Goal: Use online tool/utility: Utilize a website feature to perform a specific function

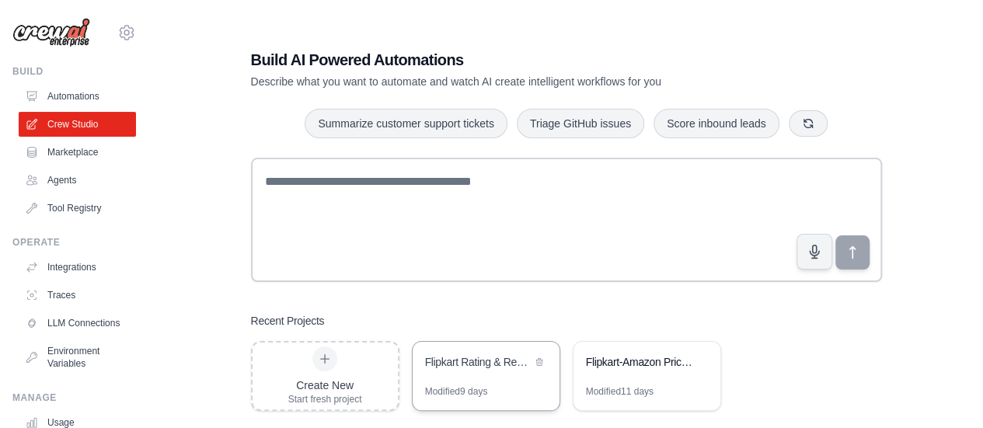
click at [465, 366] on div "Flipkart Rating & Review Tracker" at bounding box center [478, 363] width 107 height 16
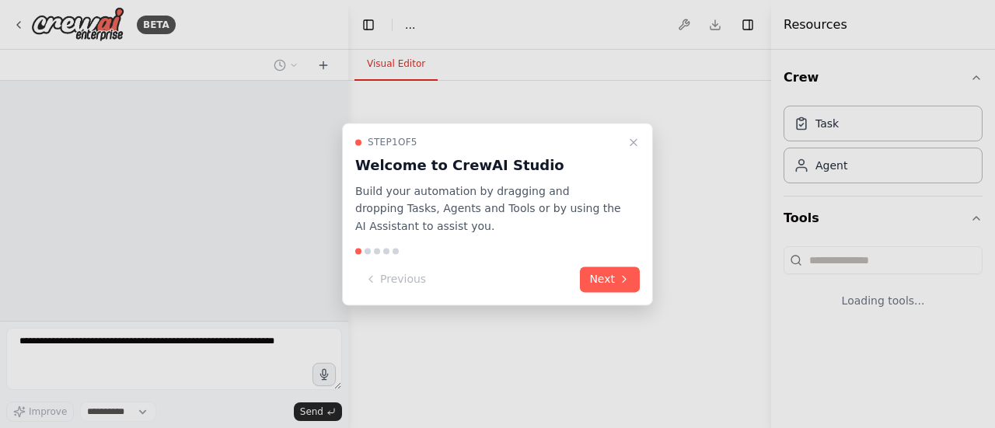
select select "****"
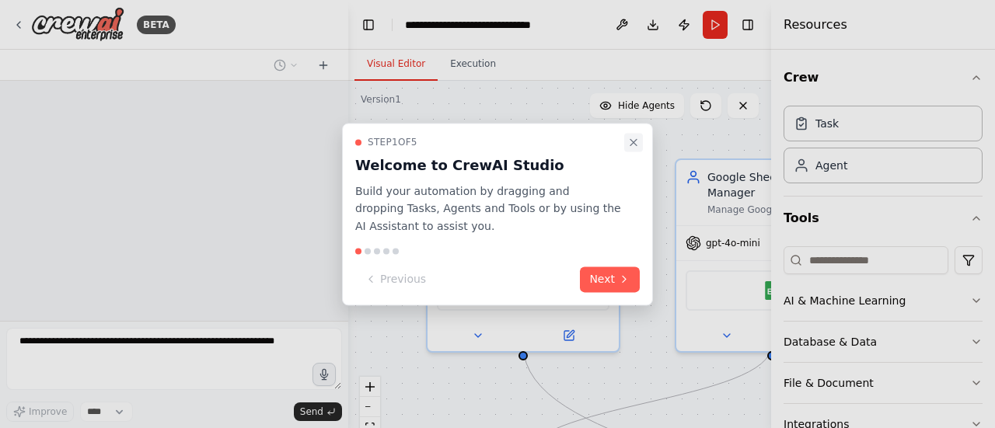
click at [631, 144] on icon "Close walkthrough" at bounding box center [633, 142] width 12 height 12
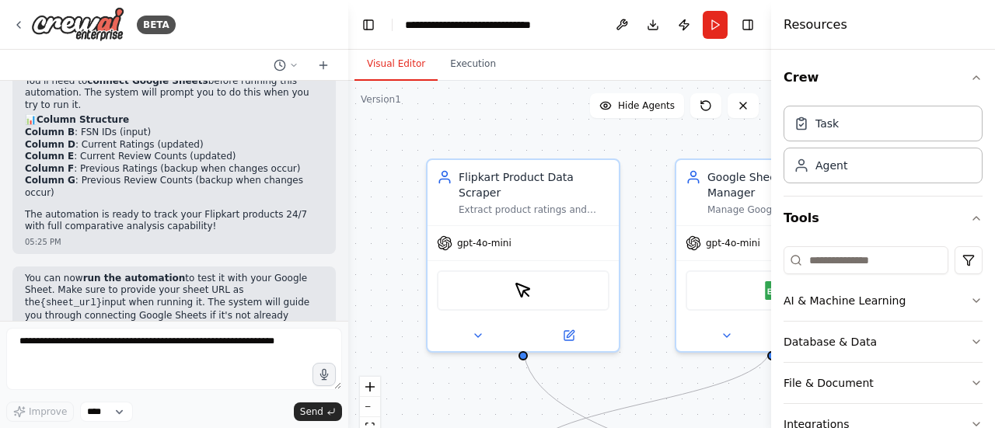
scroll to position [1477, 0]
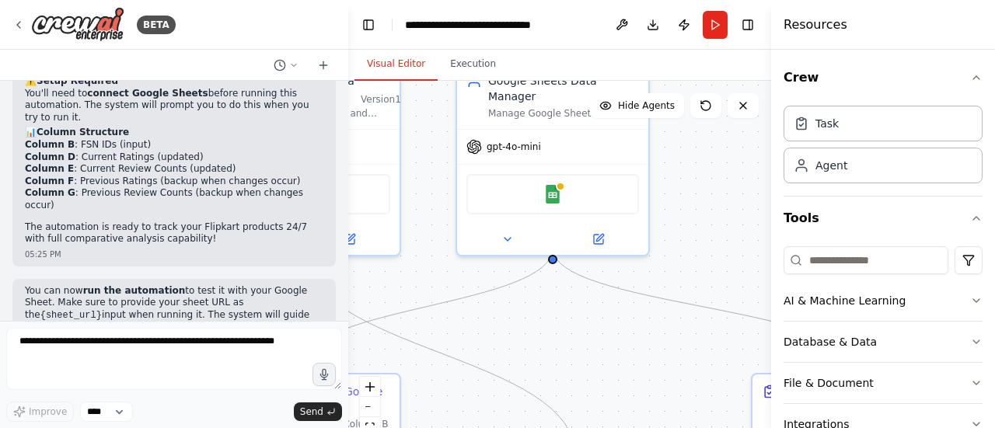
drag, startPoint x: 650, startPoint y: 185, endPoint x: 431, endPoint y: 89, distance: 239.5
click at [431, 89] on div ".deletable-edge-delete-btn { width: 20px; height: 20px; border: 0px solid #ffff…" at bounding box center [559, 275] width 423 height 389
